Goal: Task Accomplishment & Management: Use online tool/utility

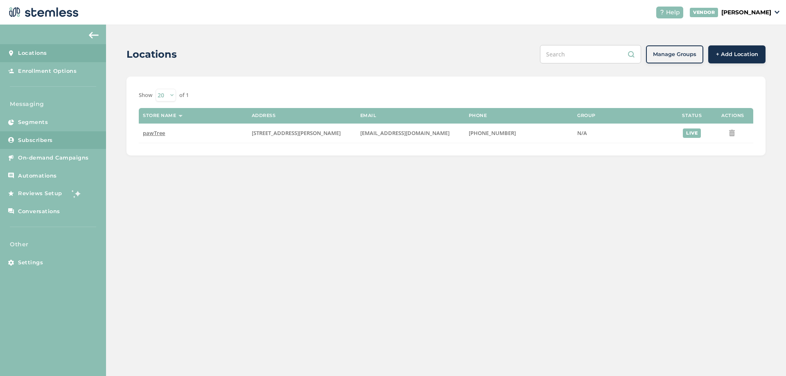
click at [36, 147] on link "Subscribers" at bounding box center [53, 140] width 106 height 18
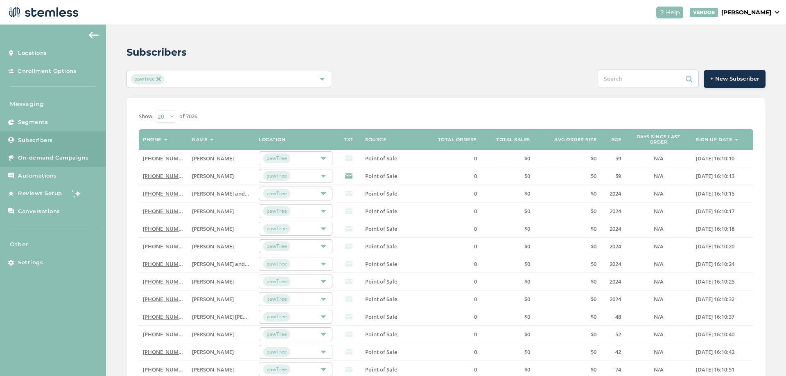
click at [41, 153] on link "On-demand Campaigns" at bounding box center [53, 158] width 106 height 18
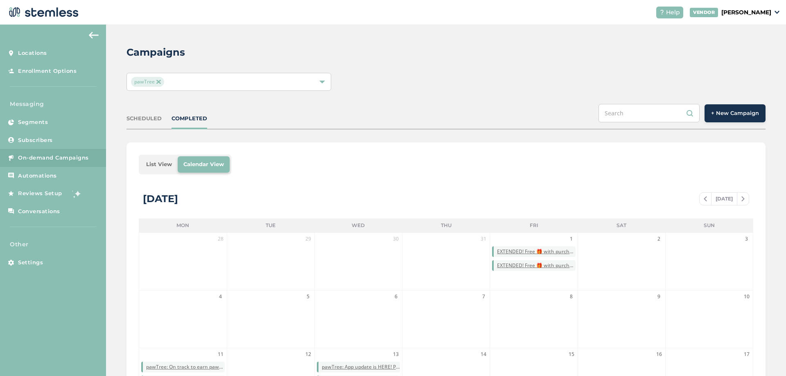
click at [713, 116] on span "+ New Campaign" at bounding box center [735, 113] width 48 height 8
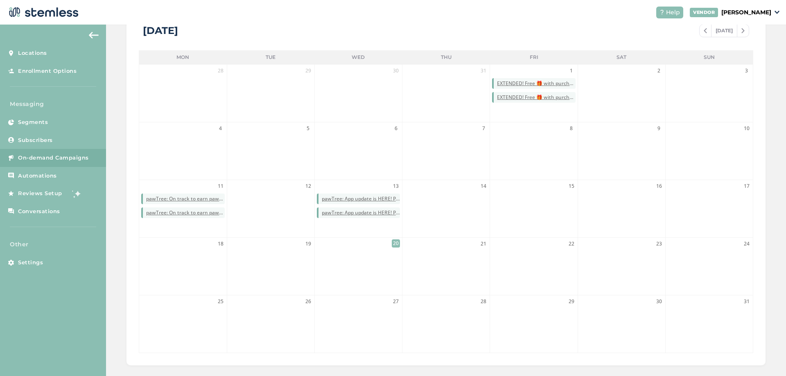
scroll to position [178, 0]
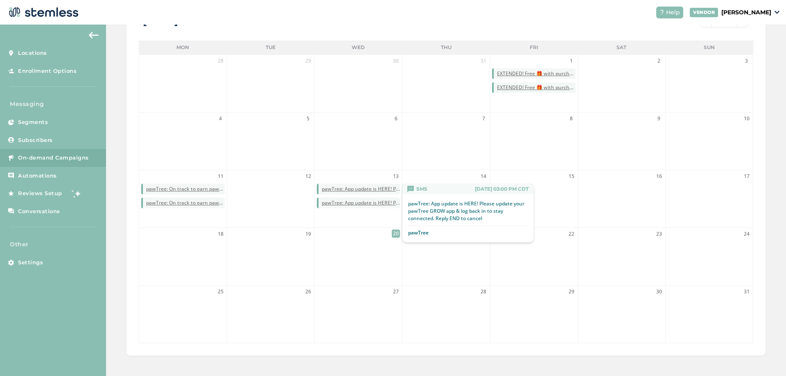
click at [345, 189] on span "pawTree: App update is HERE! Please update your pawTree GROW app & log back in …" at bounding box center [361, 189] width 78 height 7
